Goal: Transaction & Acquisition: Purchase product/service

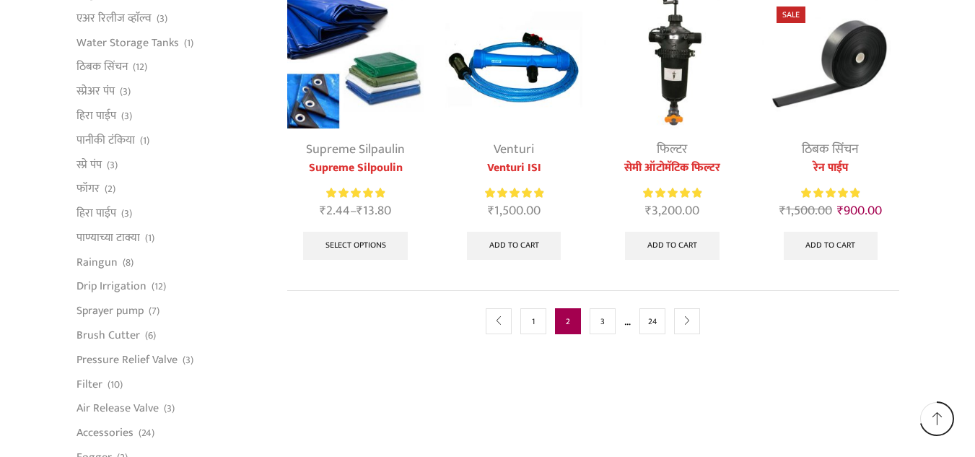
scroll to position [868, 0]
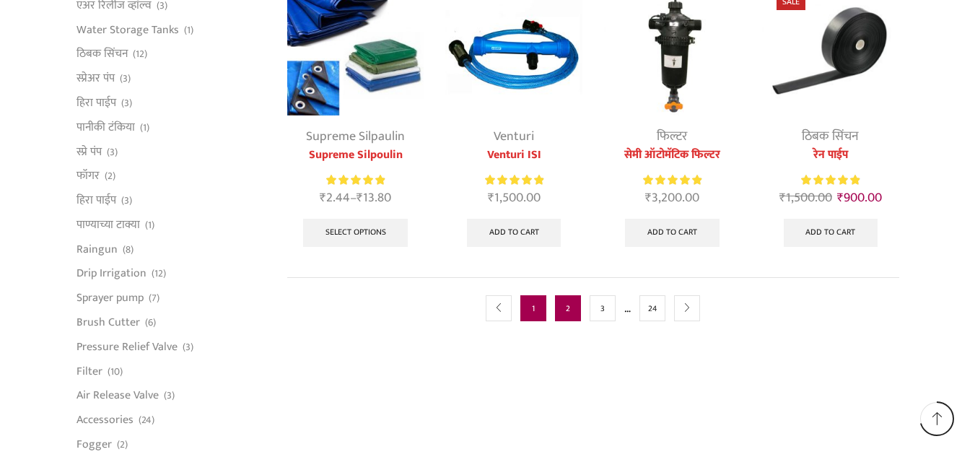
click at [529, 301] on link "1" at bounding box center [534, 308] width 26 height 26
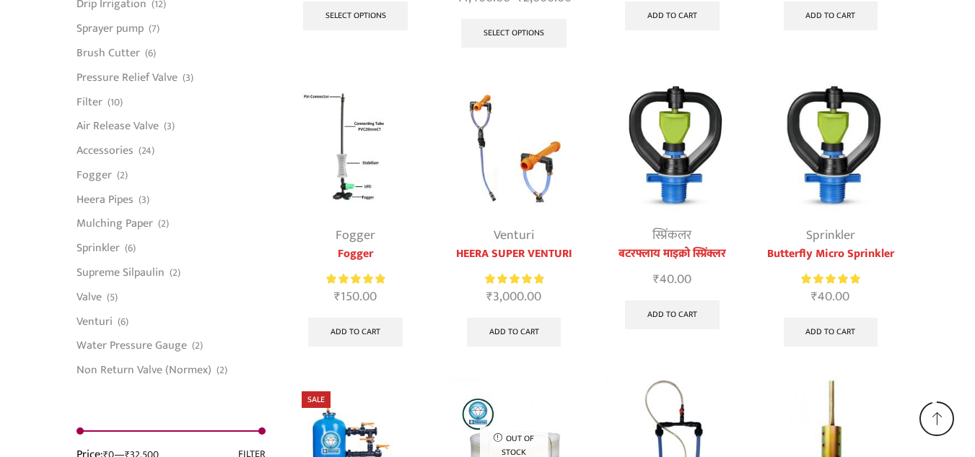
scroll to position [3807, 0]
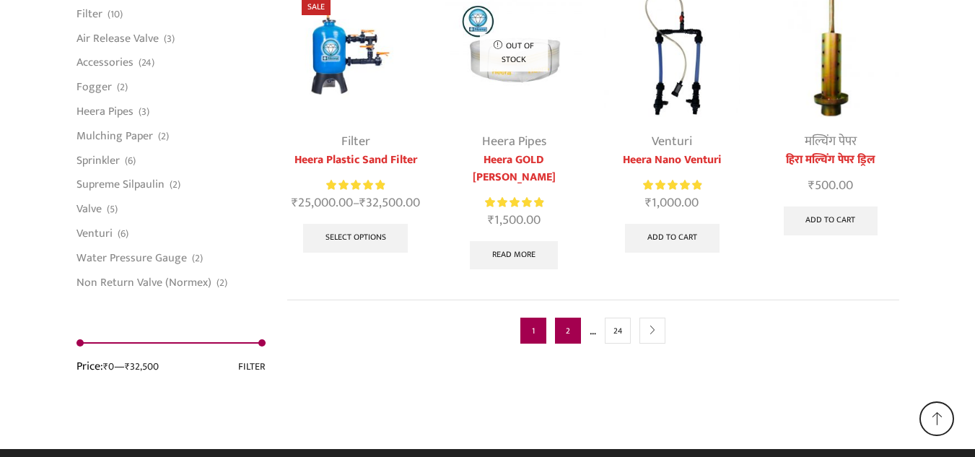
click at [570, 318] on link "2" at bounding box center [568, 331] width 26 height 26
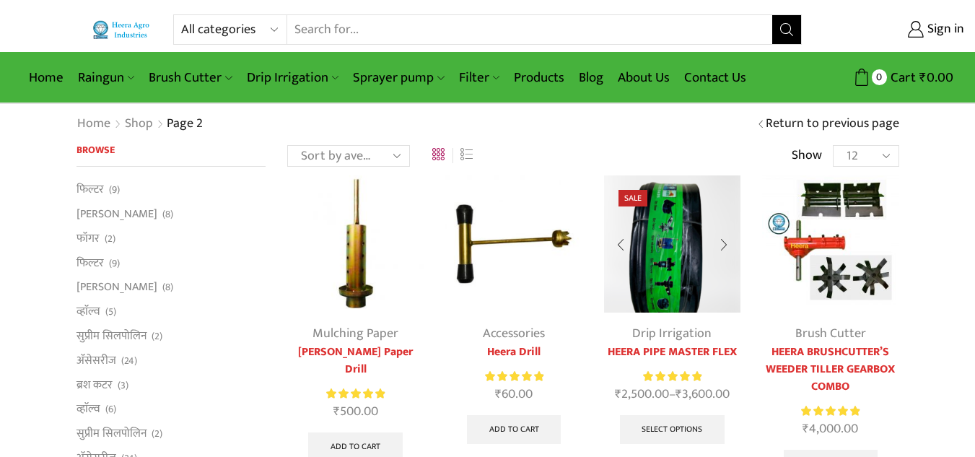
click at [670, 254] on img at bounding box center [672, 243] width 136 height 136
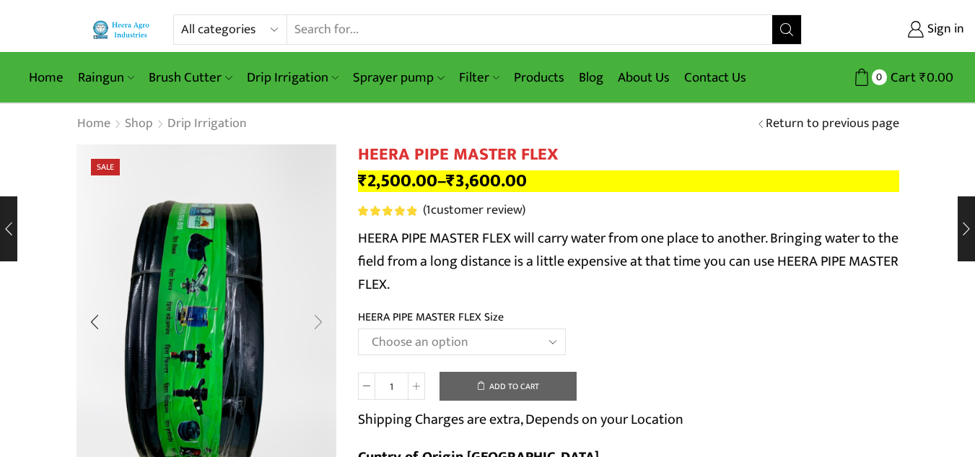
click at [316, 324] on div "Next slide" at bounding box center [318, 322] width 36 height 36
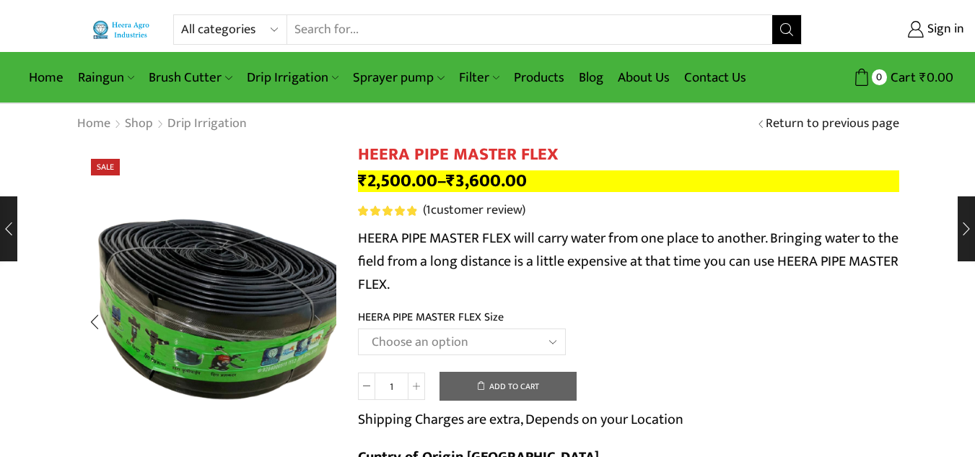
click at [316, 324] on div "Next slide" at bounding box center [318, 322] width 36 height 36
click at [313, 321] on div "Next slide" at bounding box center [318, 322] width 36 height 36
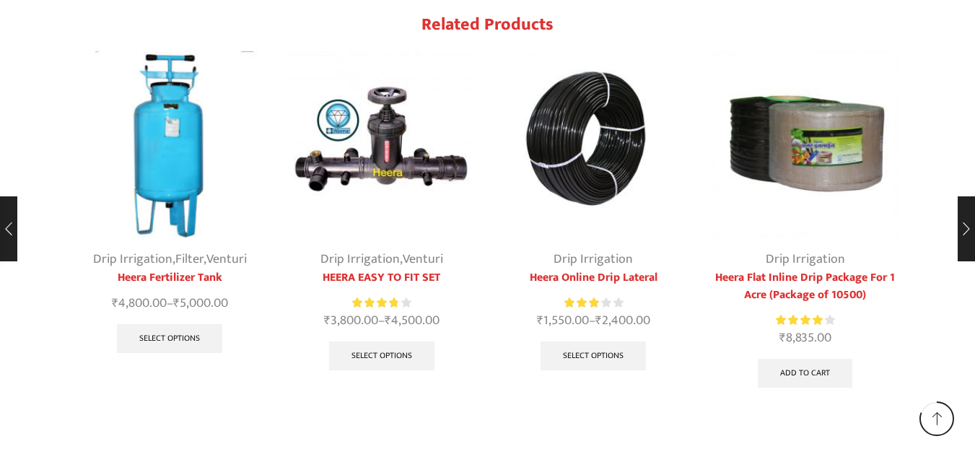
scroll to position [1518, 0]
